Goal: Obtain resource: Download file/media

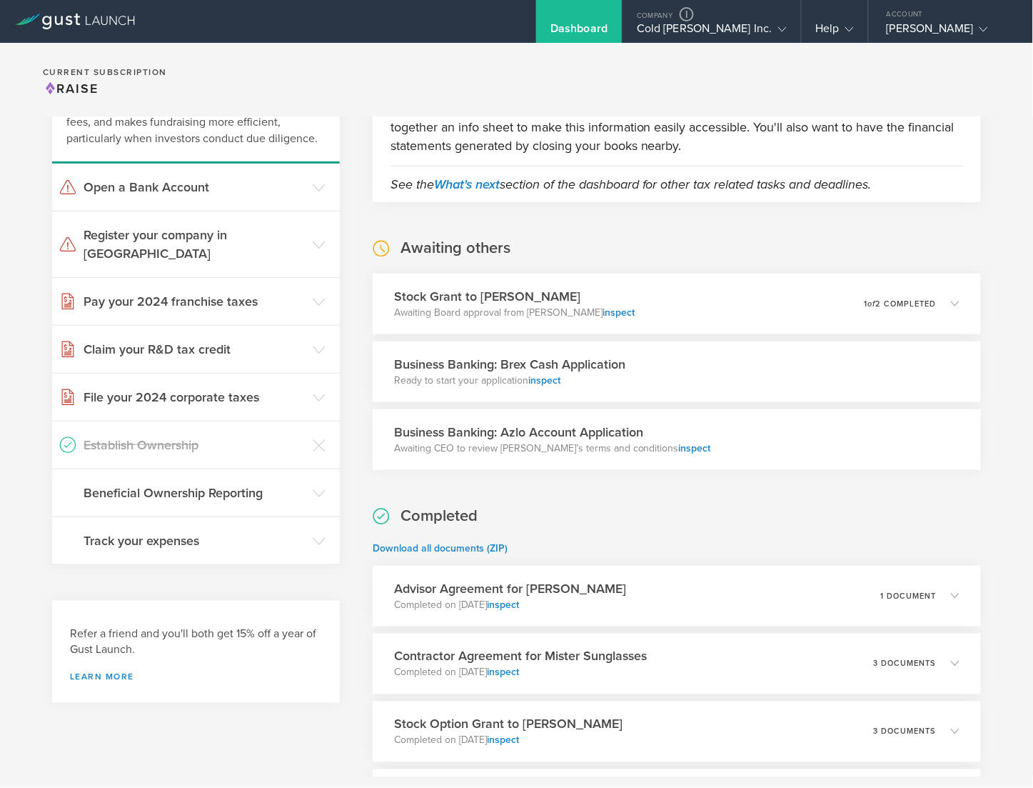
scroll to position [4, 0]
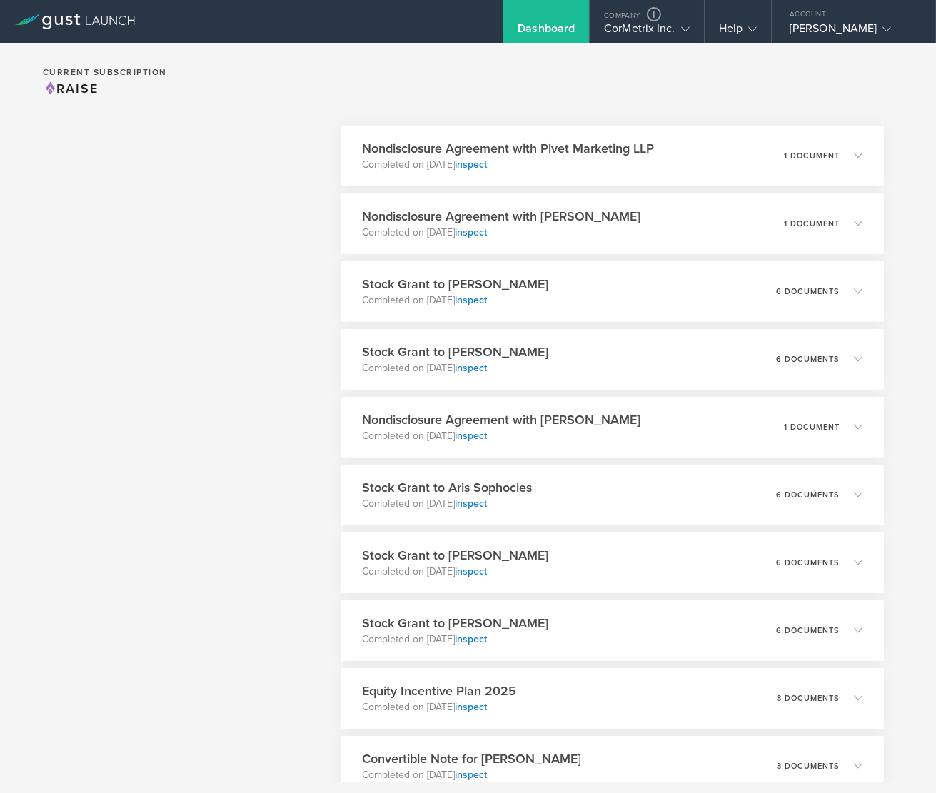
scroll to position [1277, 0]
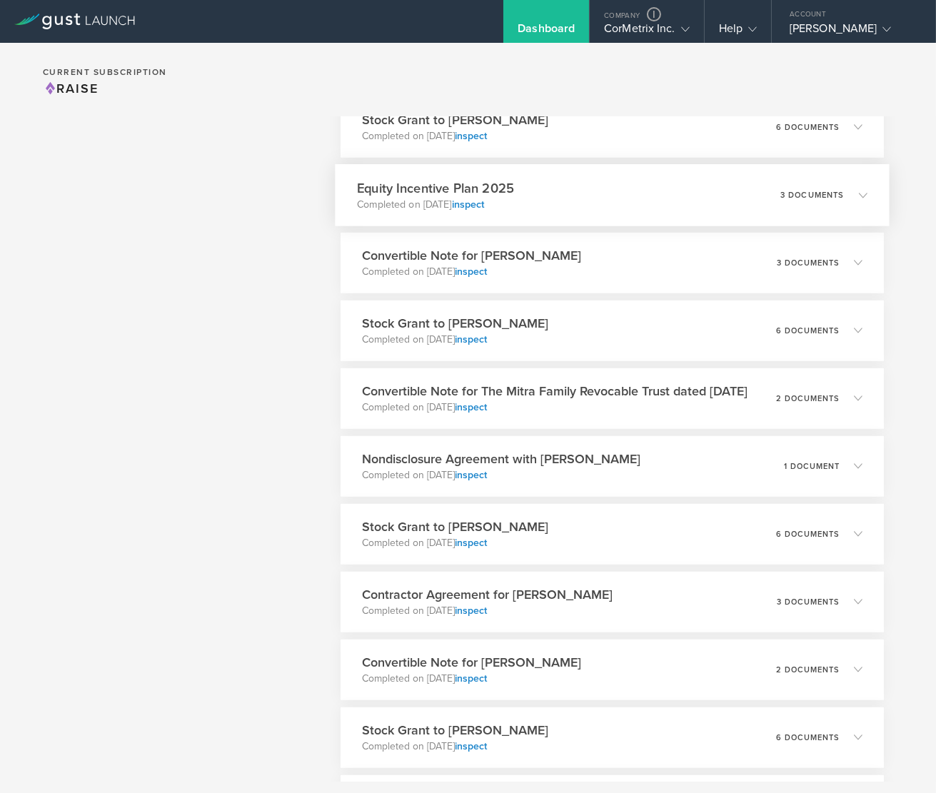
click at [635, 198] on div "Equity Incentive Plan 2025 Completed on [DATE] inspect 3 documents" at bounding box center [612, 195] width 555 height 62
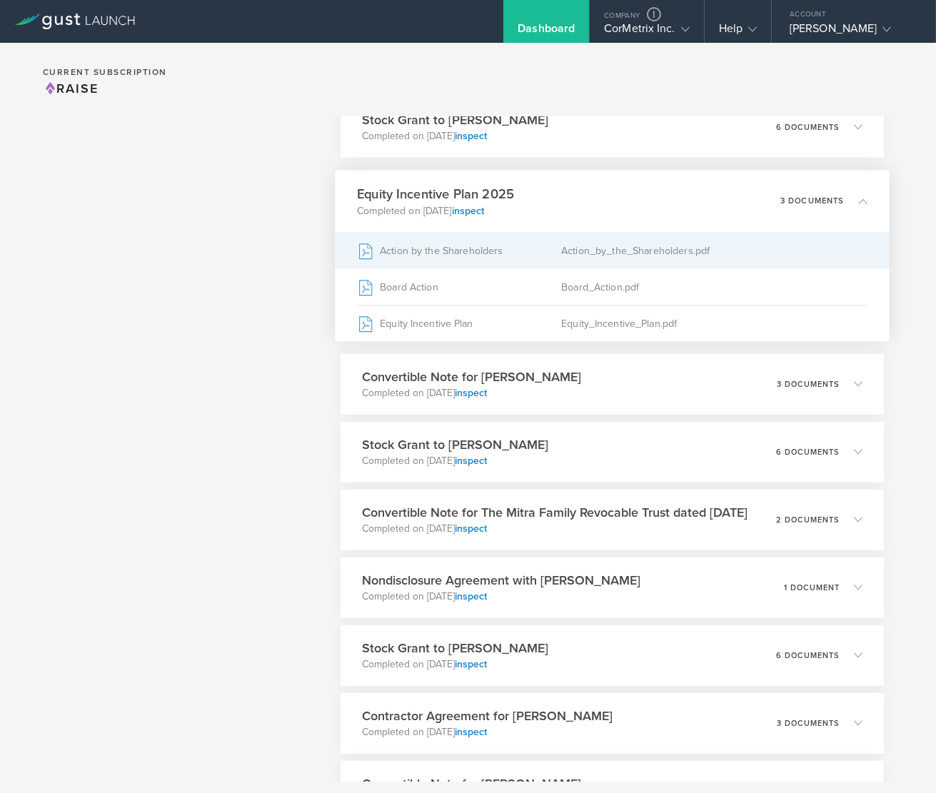
click at [460, 254] on div "Action by the Shareholders" at bounding box center [459, 251] width 204 height 36
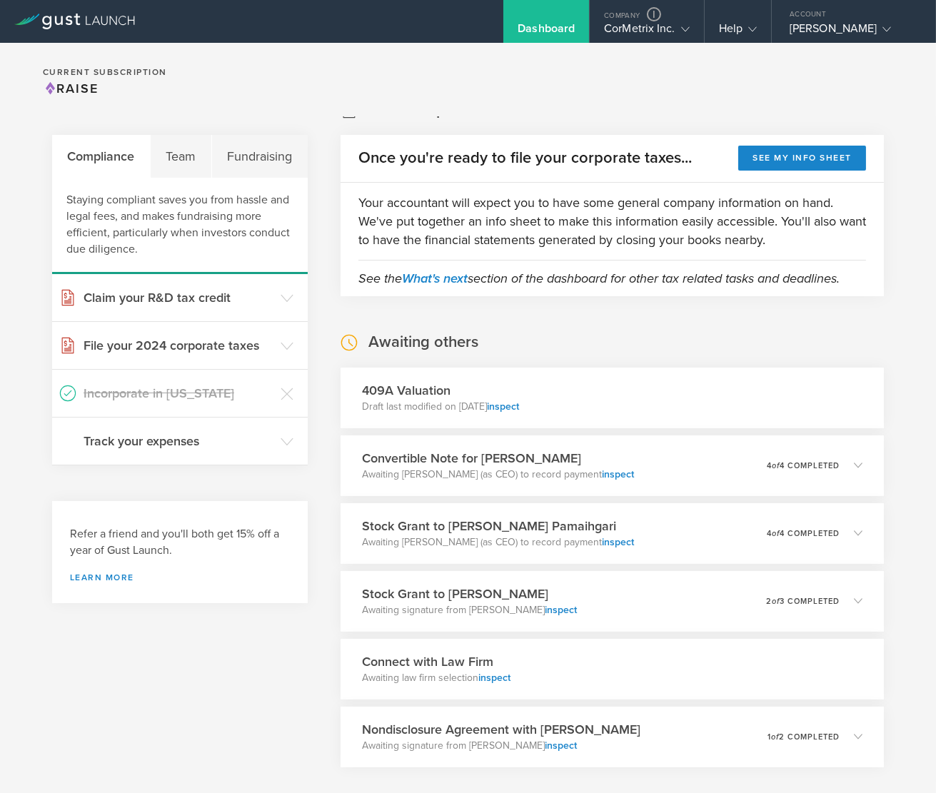
scroll to position [0, 0]
